Goal: Transaction & Acquisition: Purchase product/service

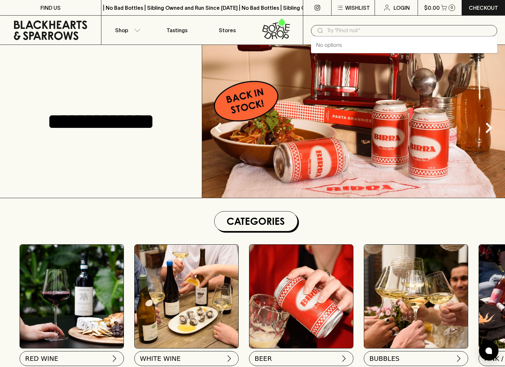
click at [336, 31] on input "text" at bounding box center [408, 30] width 165 height 10
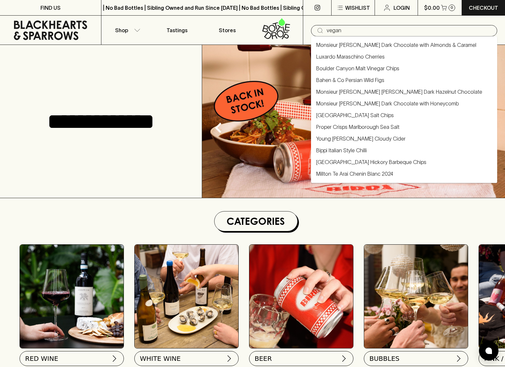
type input "vegan"
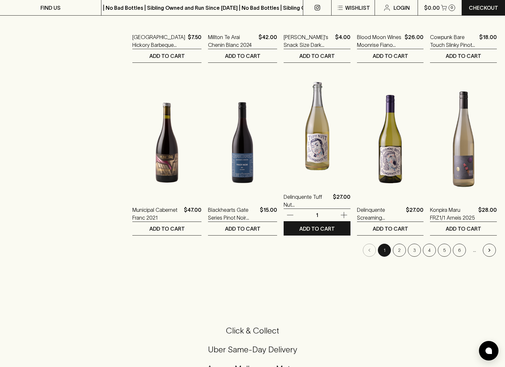
scroll to position [569, 0]
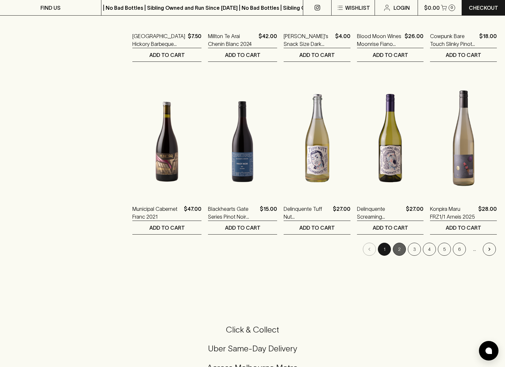
click at [398, 250] on button "2" at bounding box center [399, 249] width 13 height 13
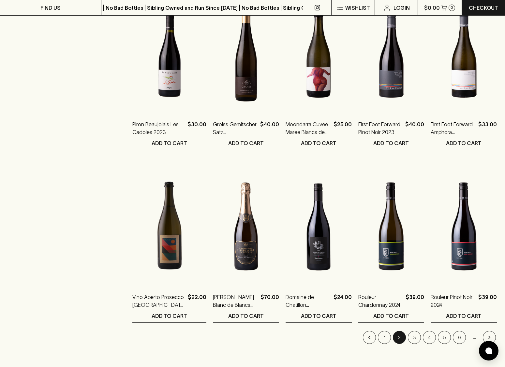
scroll to position [483, 0]
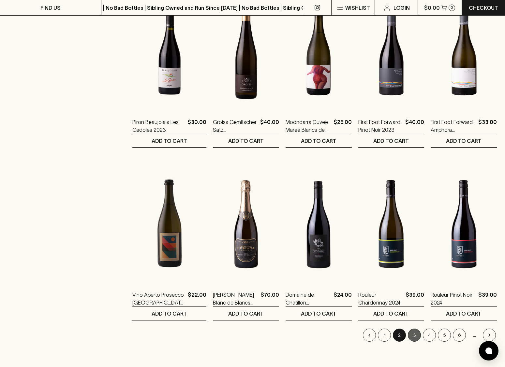
click at [415, 336] on button "3" at bounding box center [414, 335] width 13 height 13
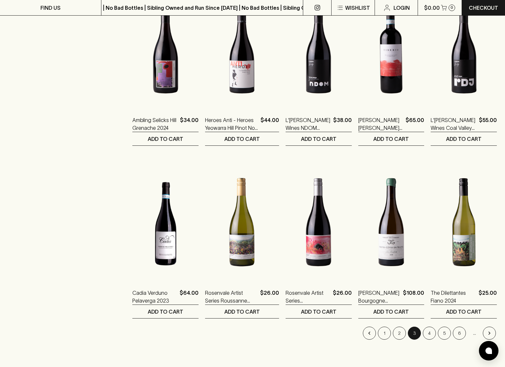
scroll to position [485, 0]
click at [430, 332] on button "4" at bounding box center [428, 333] width 13 height 13
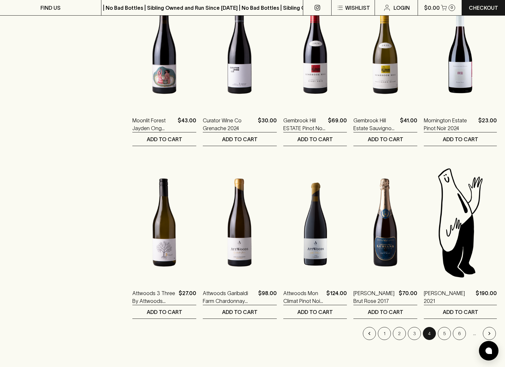
scroll to position [485, 0]
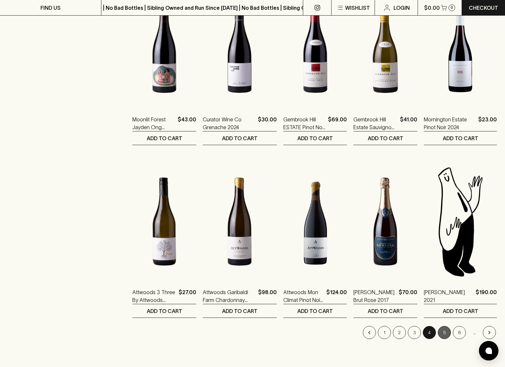
click at [443, 335] on button "5" at bounding box center [443, 332] width 13 height 13
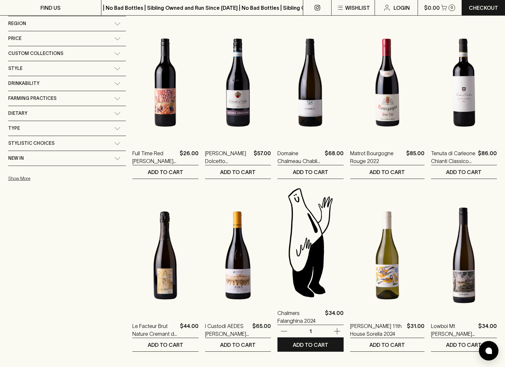
scroll to position [107, 0]
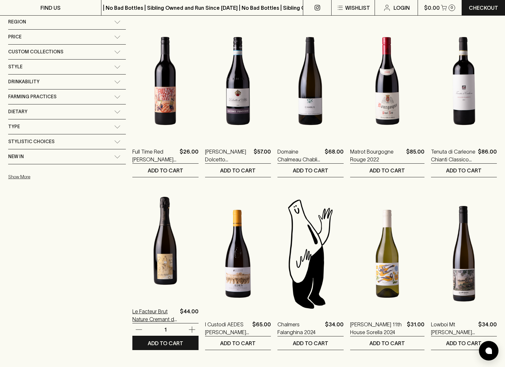
click at [132, 311] on p "Le Facteur Brut Nature Cremant de Loire 2023" at bounding box center [154, 316] width 45 height 16
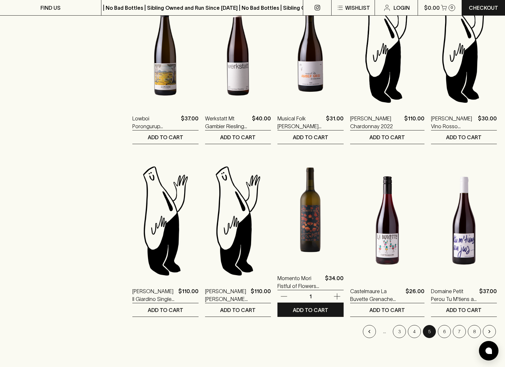
scroll to position [486, 0]
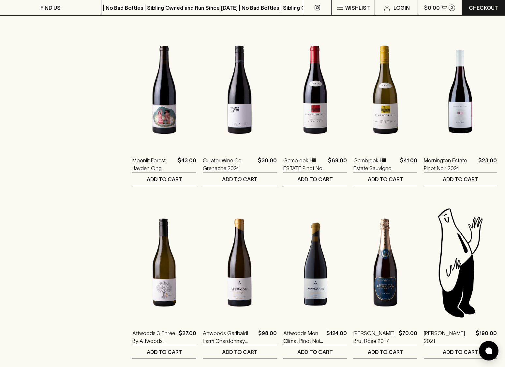
scroll to position [445, 0]
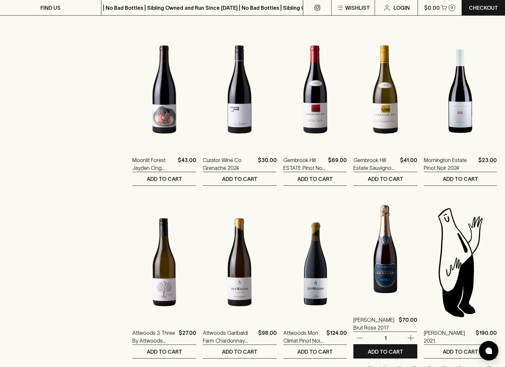
click at [382, 274] on img at bounding box center [385, 250] width 64 height 114
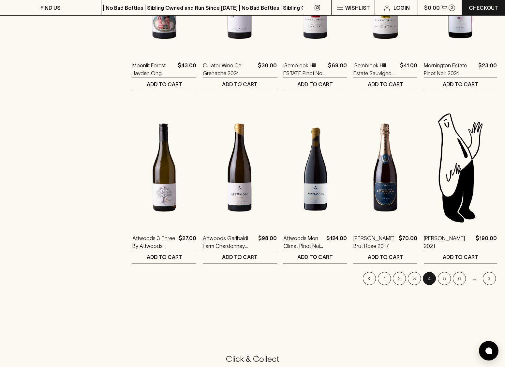
scroll to position [540, 0]
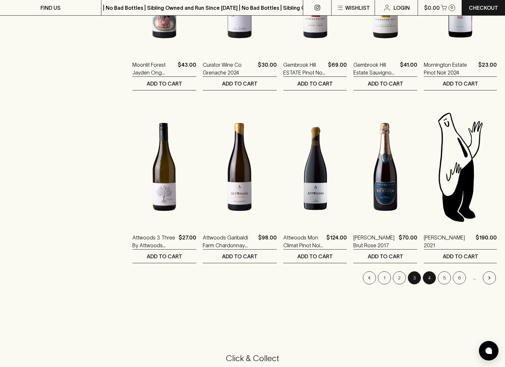
click at [412, 277] on button "3" at bounding box center [414, 278] width 13 height 13
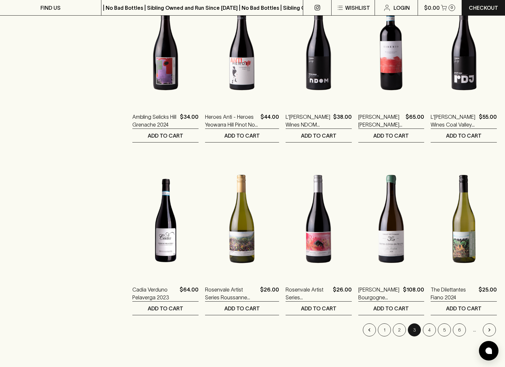
scroll to position [488, 0]
click at [397, 328] on button "2" at bounding box center [399, 329] width 13 height 13
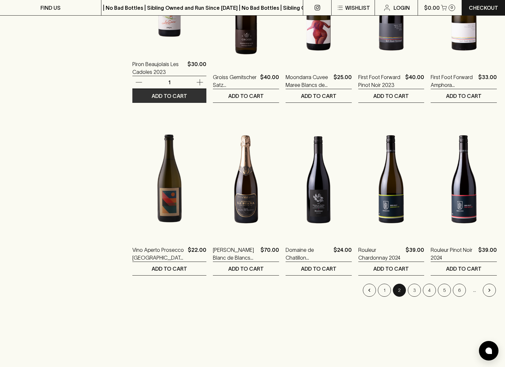
scroll to position [528, 0]
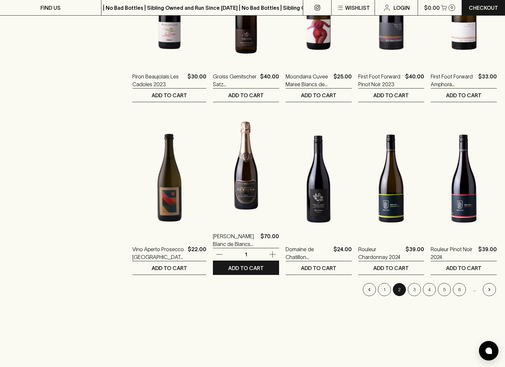
click at [215, 200] on img at bounding box center [246, 166] width 66 height 114
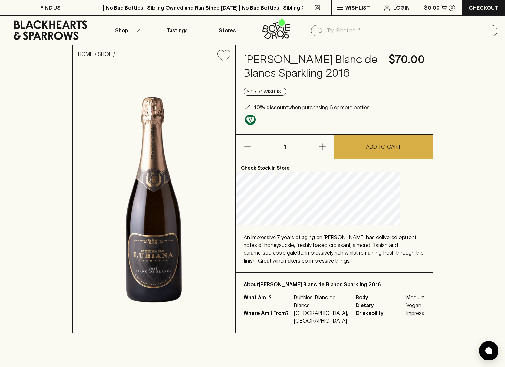
scroll to position [0, 0]
